Goal: Task Accomplishment & Management: Use online tool/utility

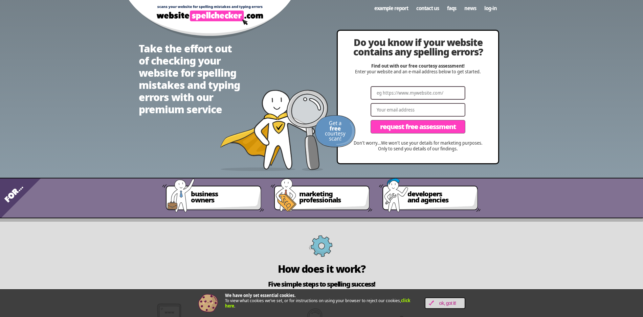
click at [391, 92] on input "Website" at bounding box center [417, 93] width 95 height 14
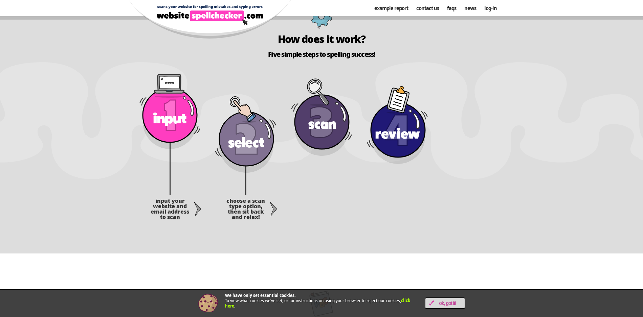
scroll to position [231, 0]
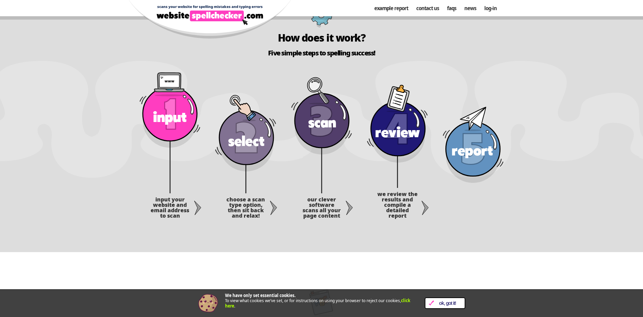
click at [449, 304] on span "OK, Got it!" at bounding box center [447, 304] width 27 height 6
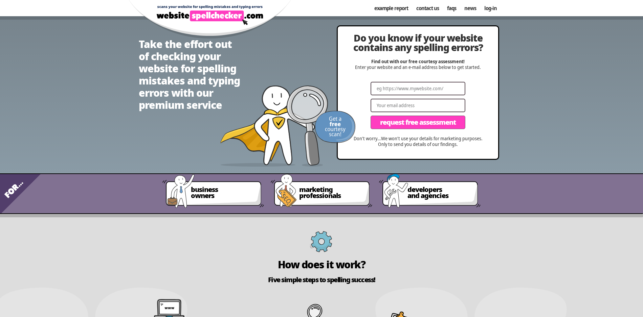
scroll to position [0, 0]
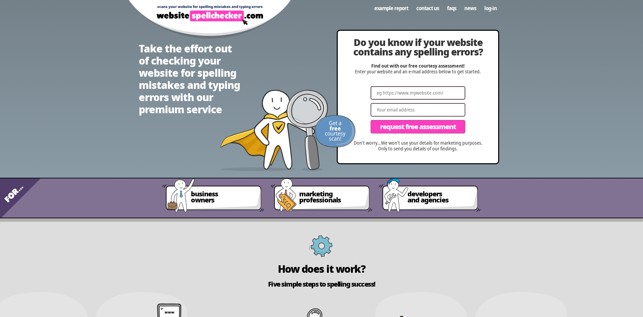
click at [407, 91] on input "Website" at bounding box center [417, 93] width 95 height 14
paste input "[DOMAIN_NAME]"
type input "[DOMAIN_NAME]"
click at [401, 108] on input "Email" at bounding box center [417, 110] width 95 height 14
type input "[PERSON_NAME][EMAIL_ADDRESS][DOMAIN_NAME]"
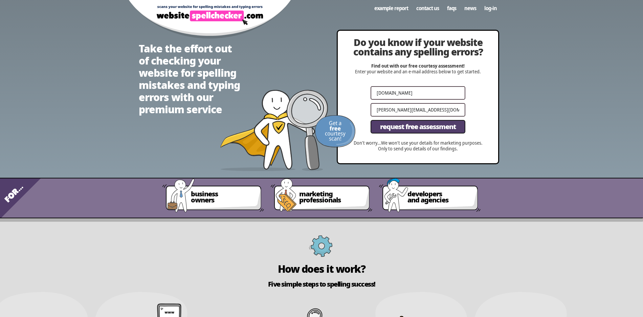
click at [402, 127] on span "Request Free Assessment" at bounding box center [418, 126] width 76 height 7
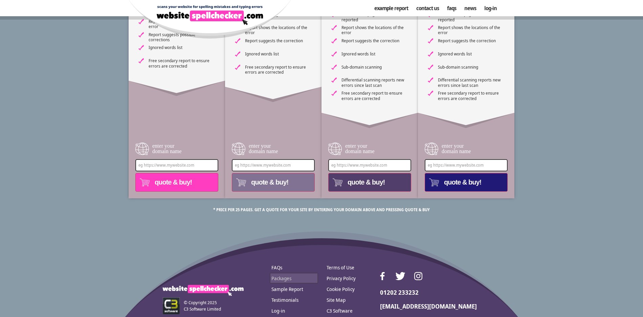
scroll to position [245, 0]
